Goal: Task Accomplishment & Management: Use online tool/utility

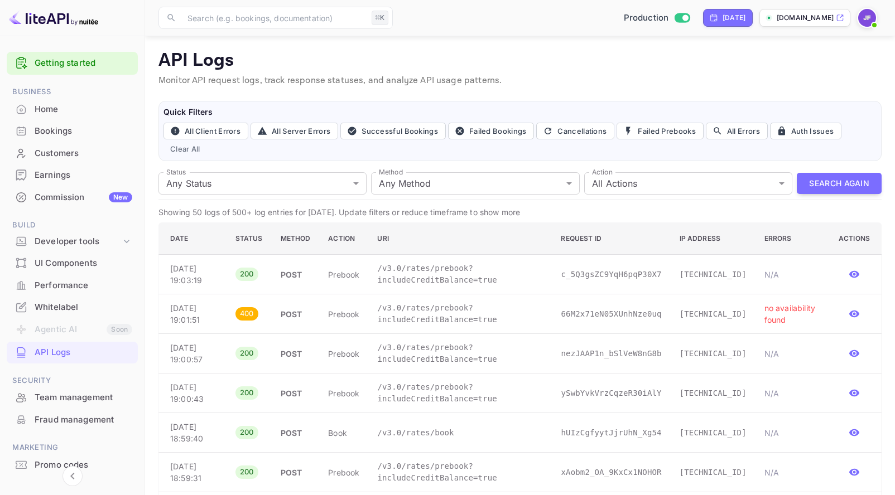
scroll to position [151, 0]
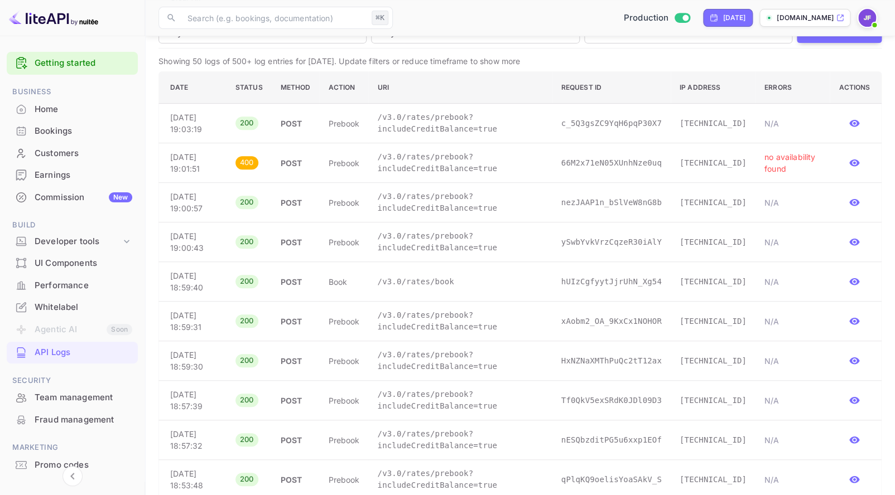
click at [61, 170] on div "Earnings" at bounding box center [84, 175] width 98 height 13
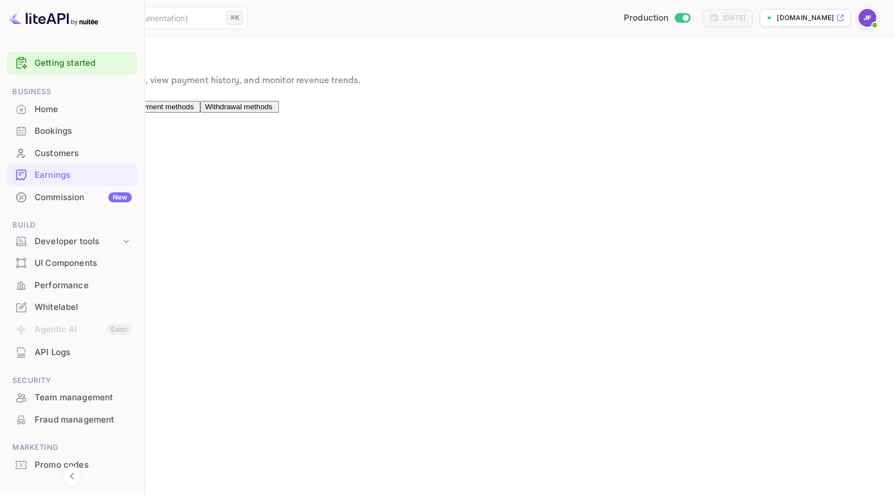
click at [123, 111] on span "Payouts" at bounding box center [109, 107] width 27 height 8
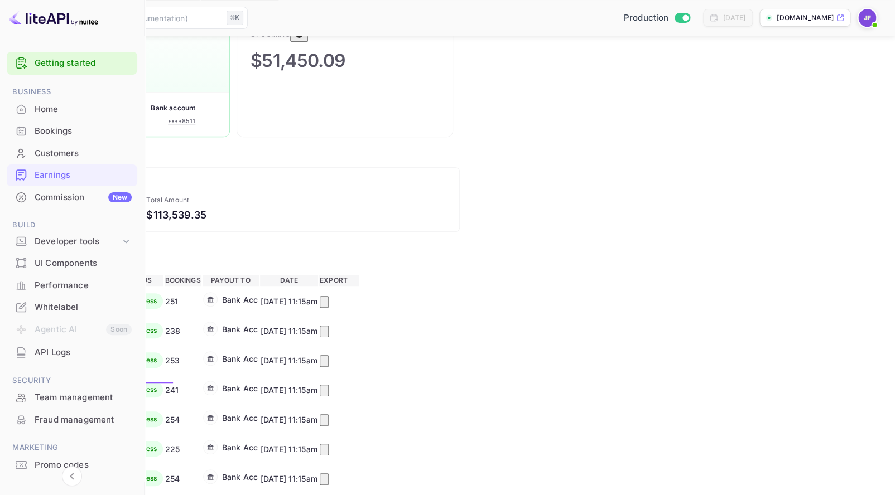
scroll to position [113, 0]
click at [54, 114] on div "Home" at bounding box center [83, 109] width 97 height 13
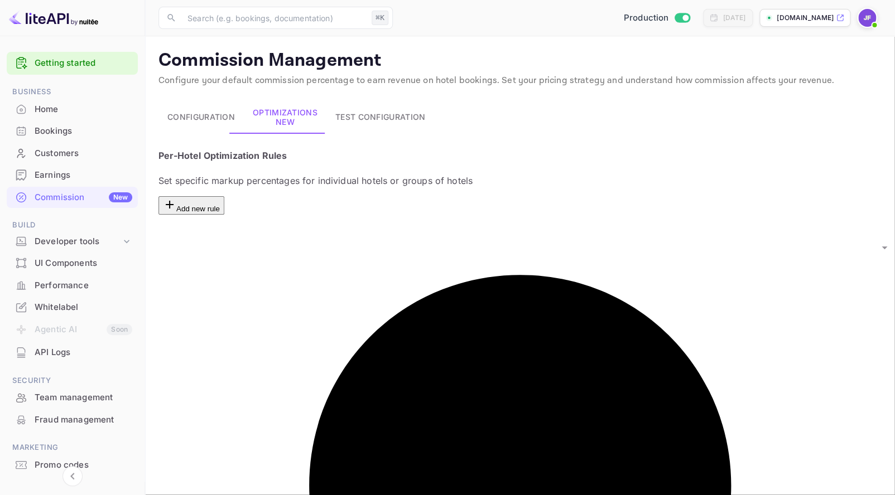
drag, startPoint x: 306, startPoint y: 93, endPoint x: 333, endPoint y: 92, distance: 26.8
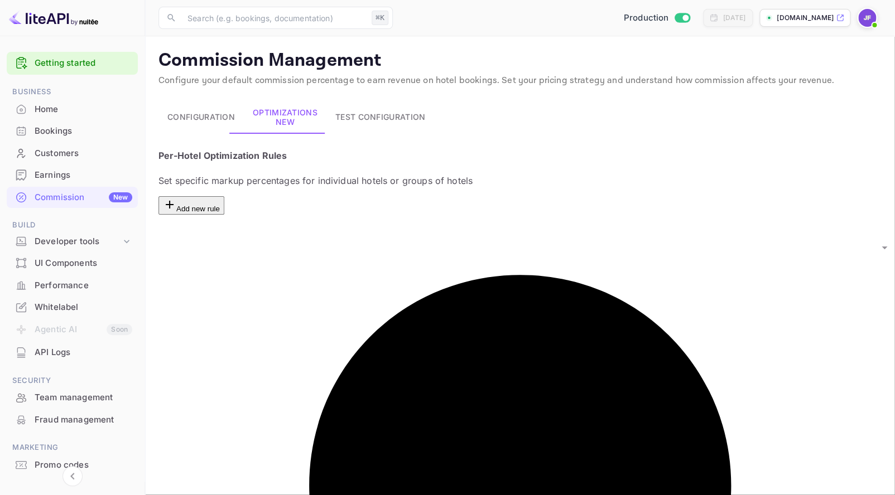
copy p "• lp6b7c5"
